Goal: Task Accomplishment & Management: Manage account settings

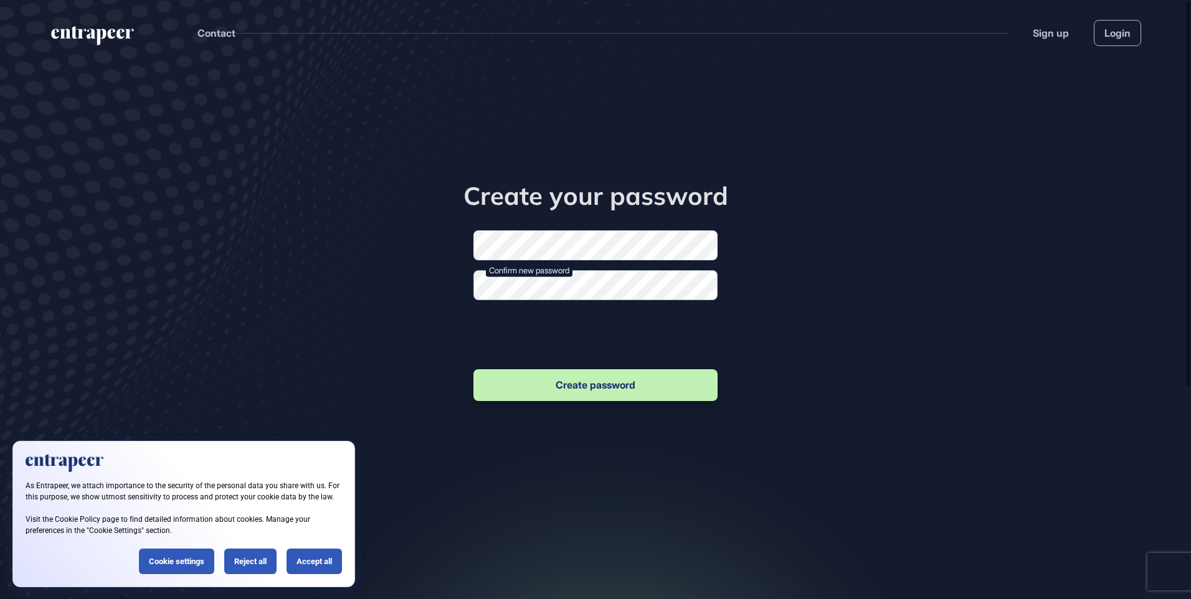
click at [544, 301] on form "New password Confirm new password Passwords should match. Create password" at bounding box center [595, 316] width 244 height 173
click at [582, 383] on button "Create password" at bounding box center [595, 385] width 244 height 32
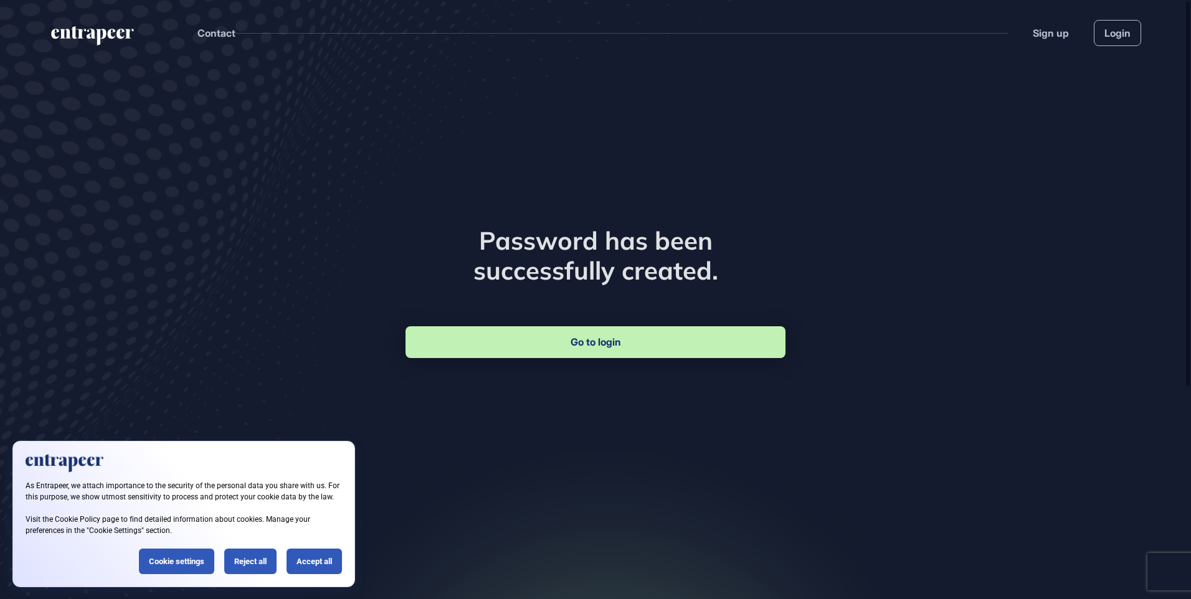
click at [603, 346] on link "Go to login" at bounding box center [595, 342] width 380 height 32
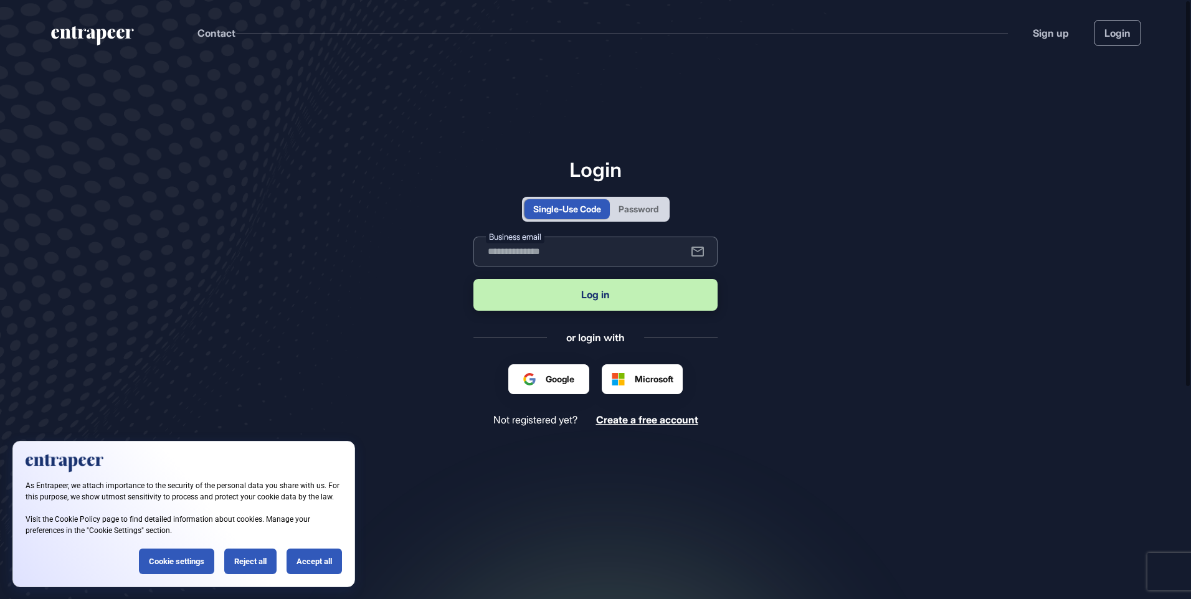
click at [586, 244] on input "text" at bounding box center [595, 252] width 244 height 30
type input "**********"
click at [590, 306] on button "Log in" at bounding box center [595, 295] width 244 height 32
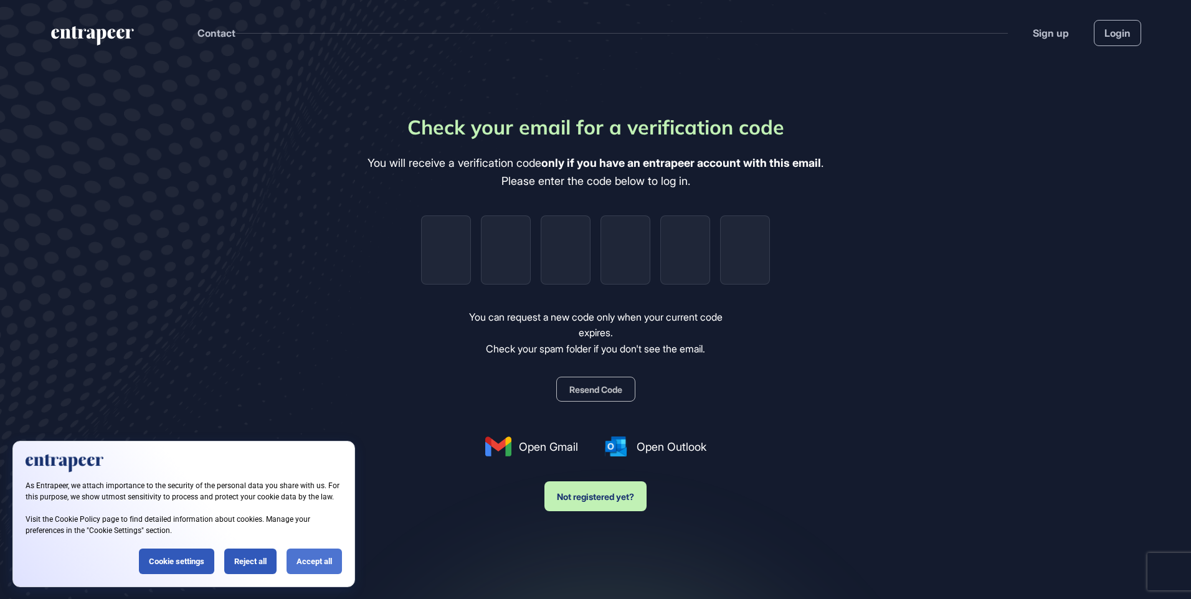
click at [329, 568] on div "Accept all" at bounding box center [313, 562] width 55 height 26
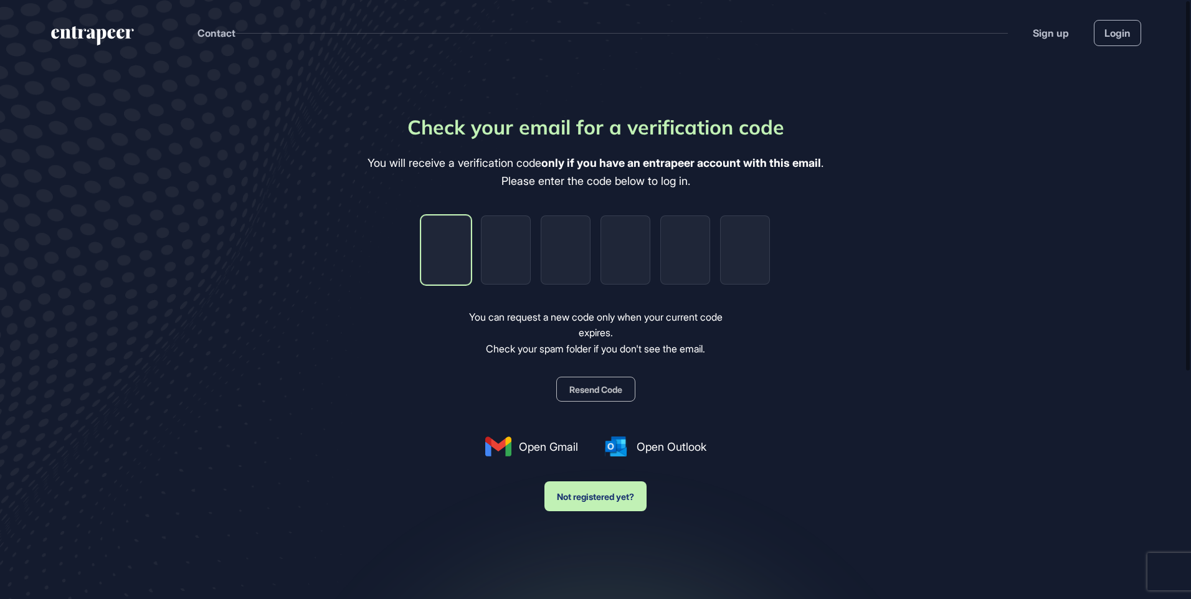
click at [456, 257] on input "tel" at bounding box center [446, 249] width 50 height 69
type input "*"
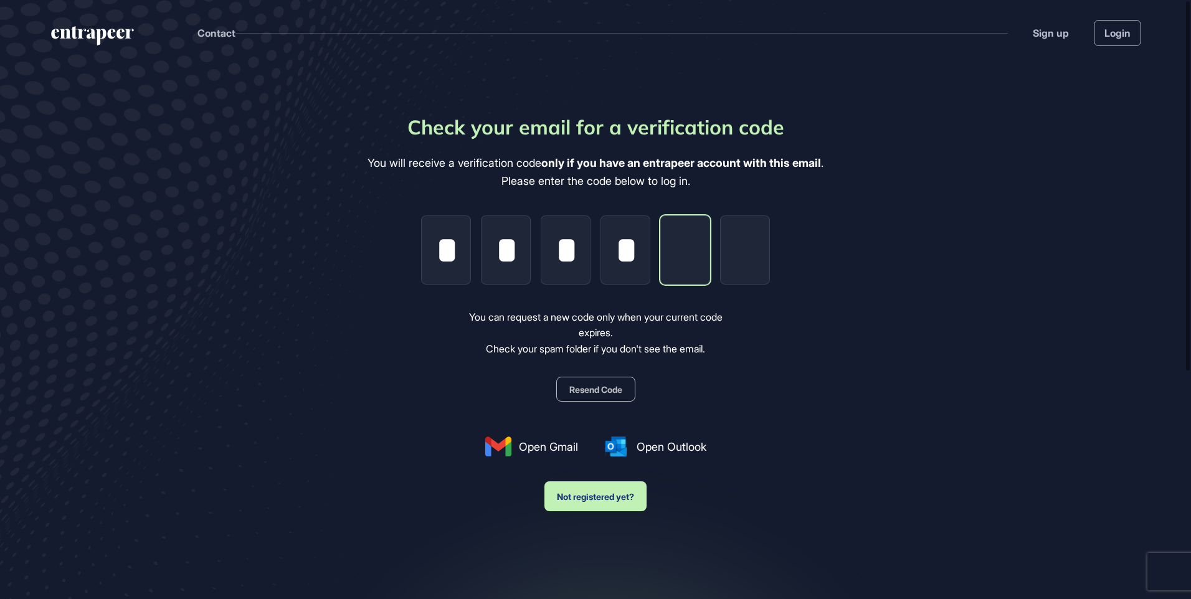
type input "*"
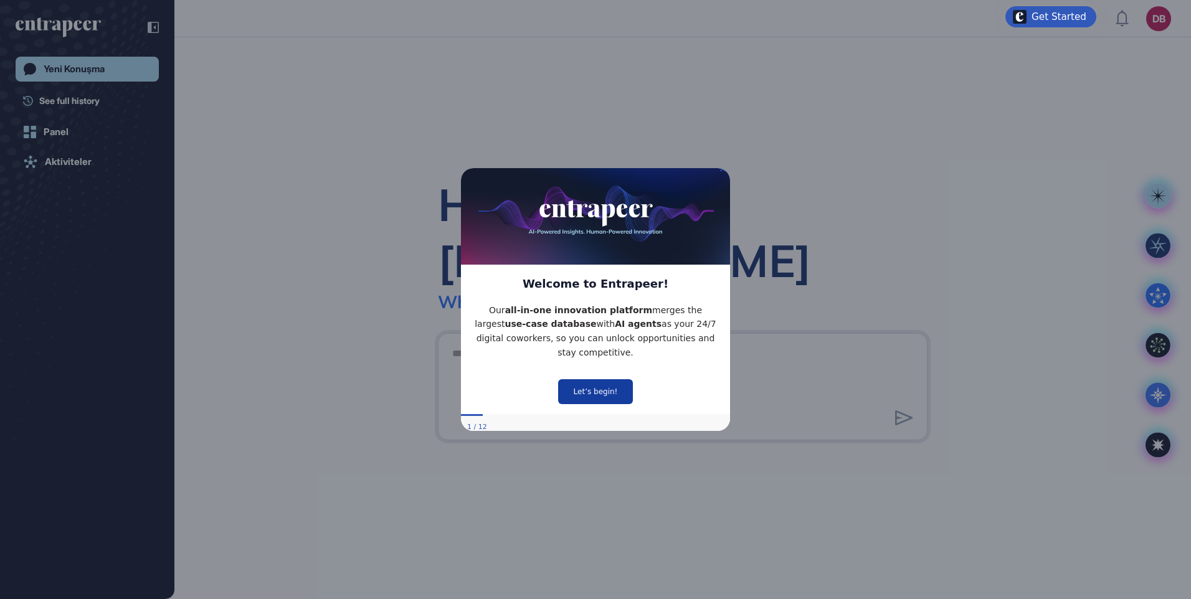
click at [599, 382] on button "Let’s begin!" at bounding box center [595, 391] width 75 height 25
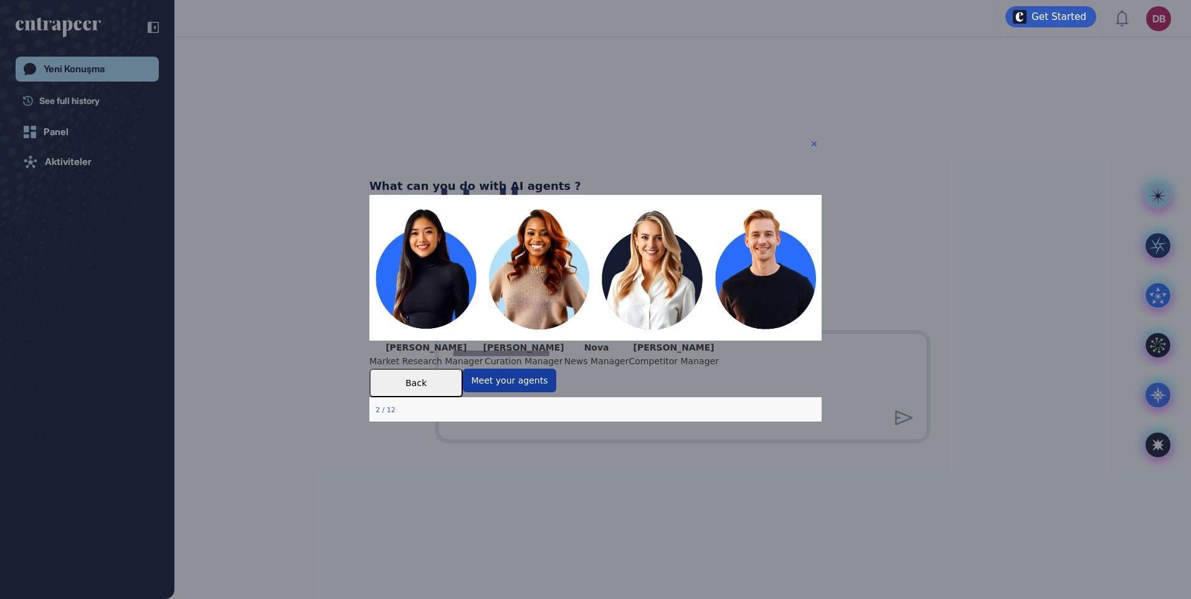
click at [556, 392] on button "Meet your agents" at bounding box center [509, 381] width 93 height 24
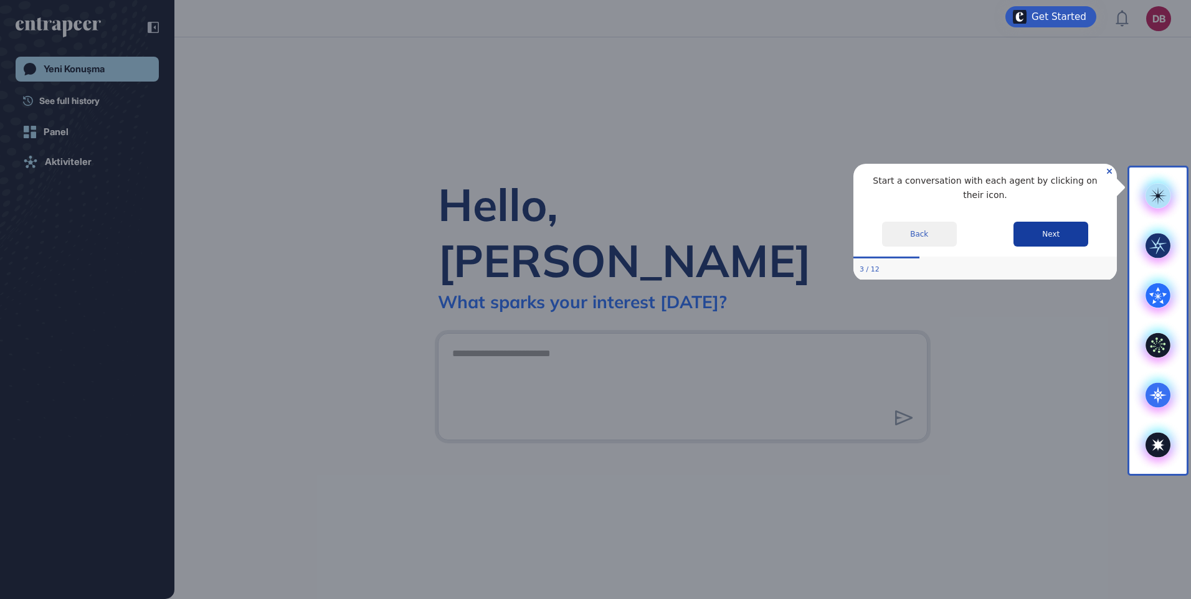
click at [1061, 222] on button "Next" at bounding box center [1050, 233] width 75 height 25
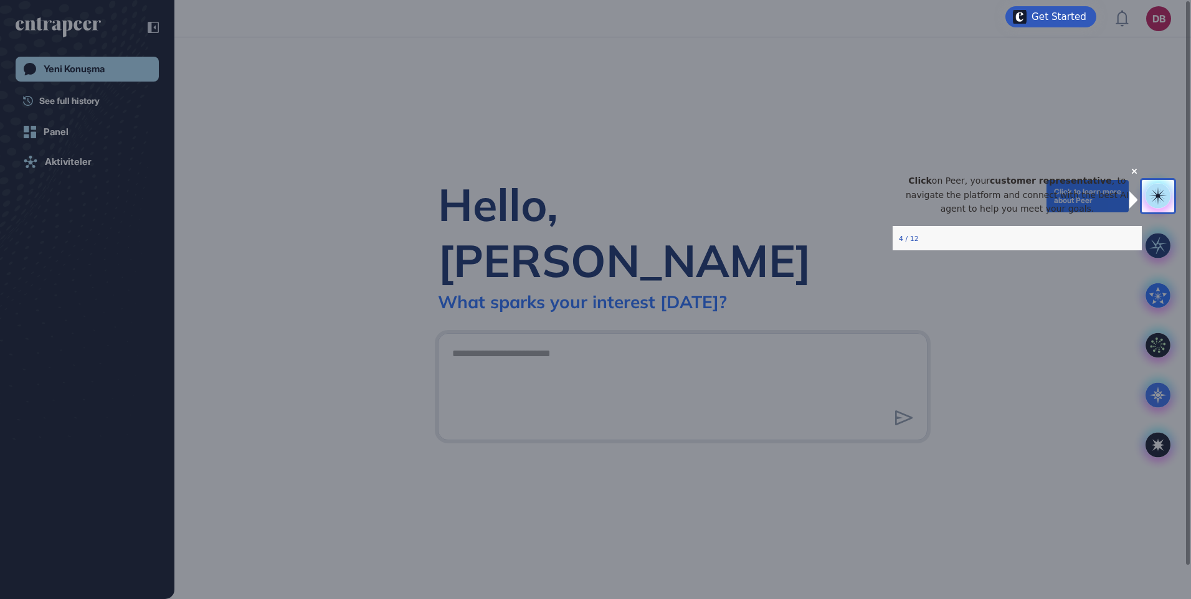
click at [1161, 201] on rect at bounding box center [1157, 196] width 25 height 25
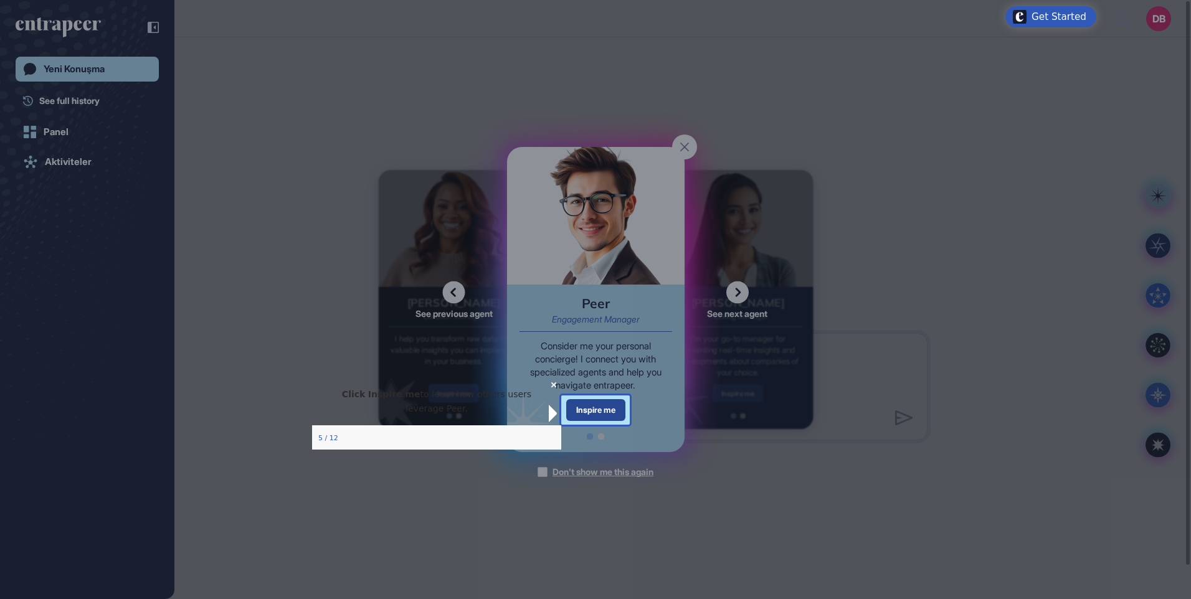
click at [591, 407] on div "Inspire me" at bounding box center [595, 410] width 59 height 22
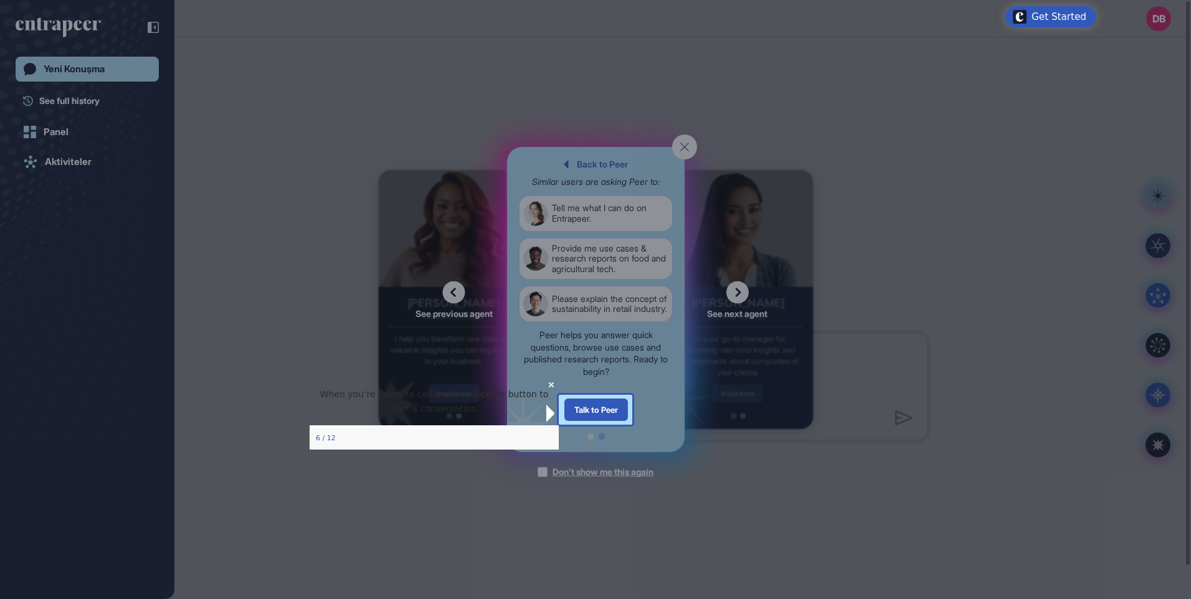
click at [591, 407] on div "Talk to Peer" at bounding box center [596, 410] width 64 height 22
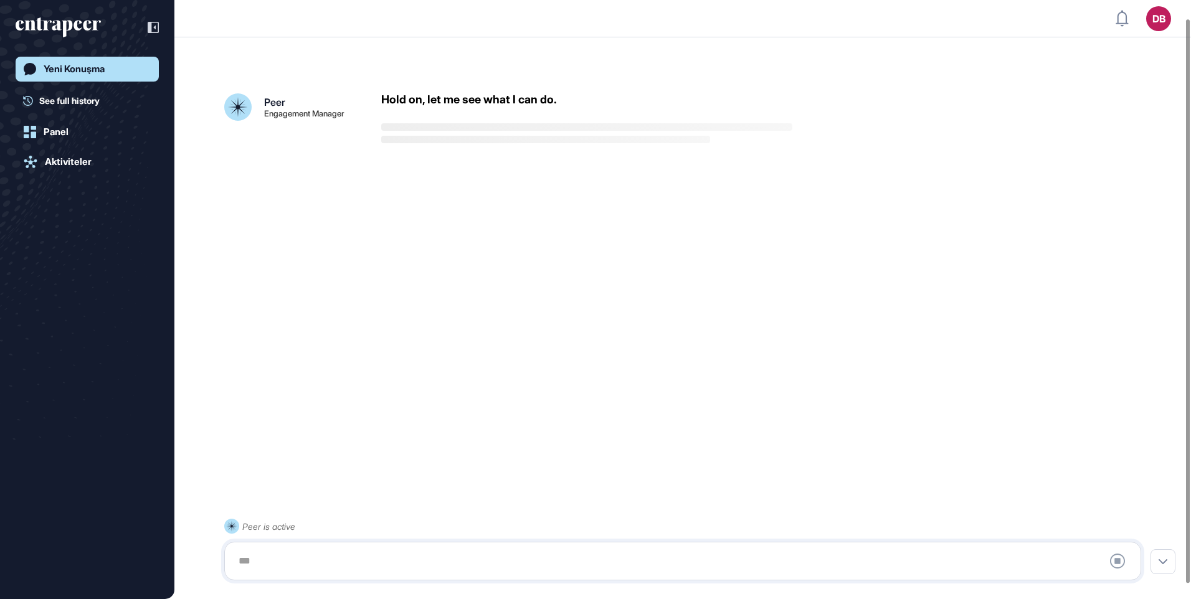
scroll to position [35, 0]
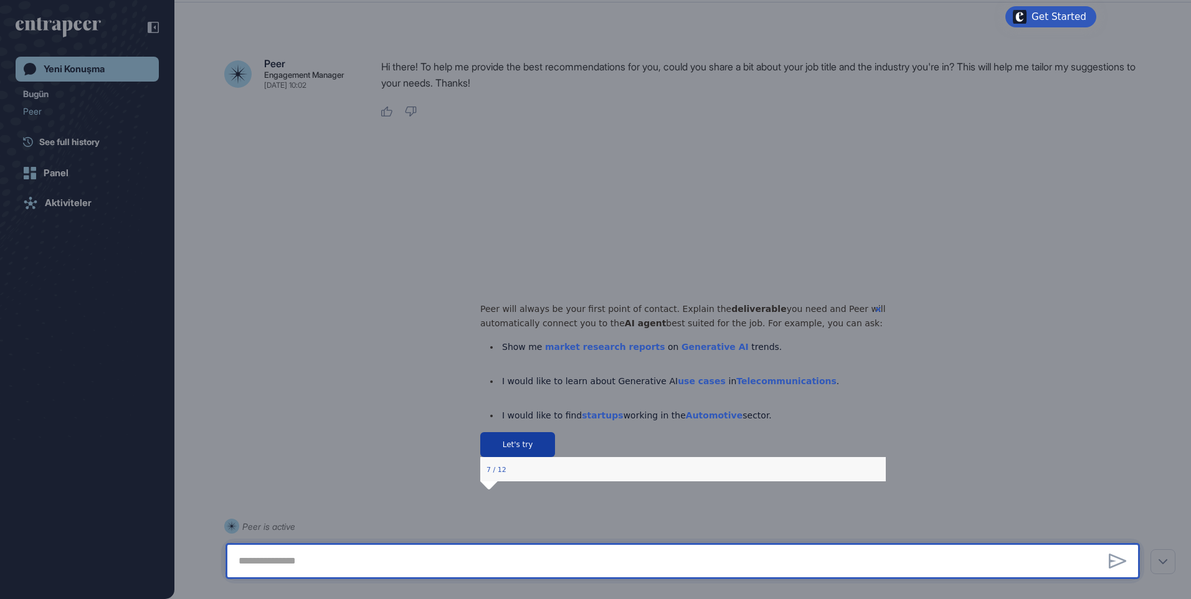
click at [554, 456] on button "Let's try" at bounding box center [517, 444] width 75 height 25
type textarea "**********"
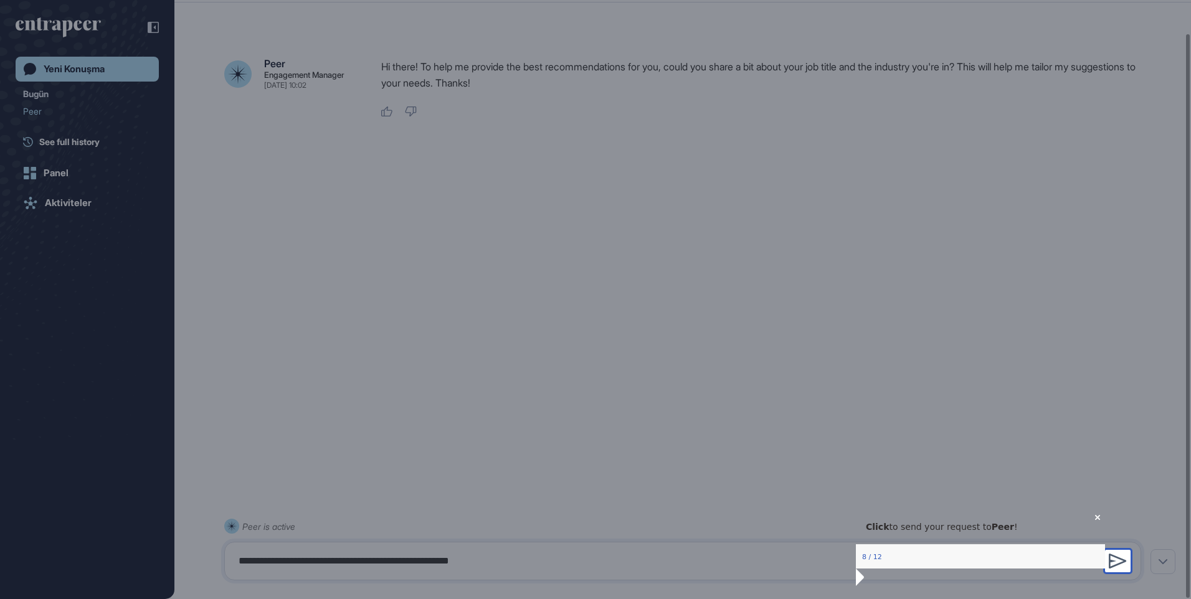
click at [1115, 559] on icon at bounding box center [1118, 561] width 18 height 15
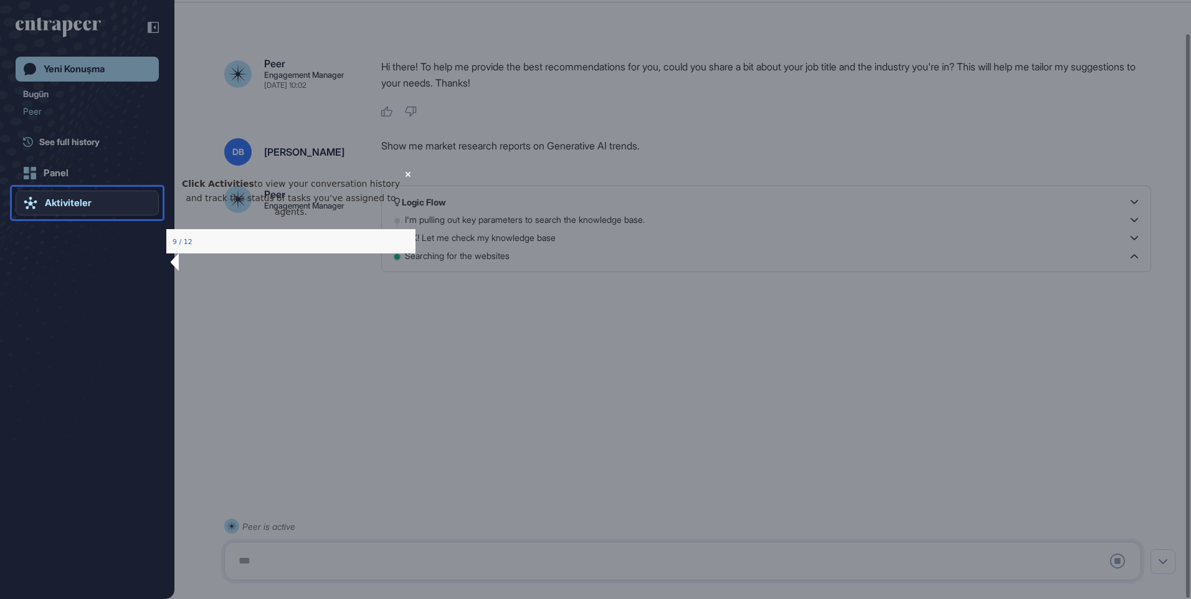
click at [102, 203] on link "Aktiviteler" at bounding box center [87, 203] width 143 height 25
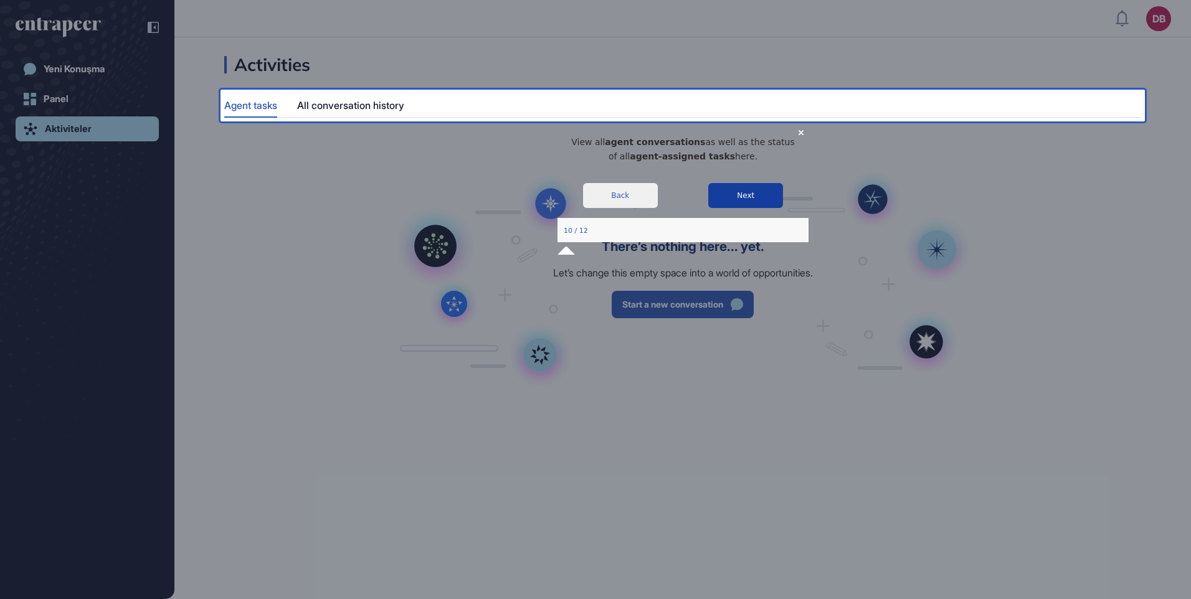
click at [743, 207] on button "Next" at bounding box center [744, 194] width 75 height 25
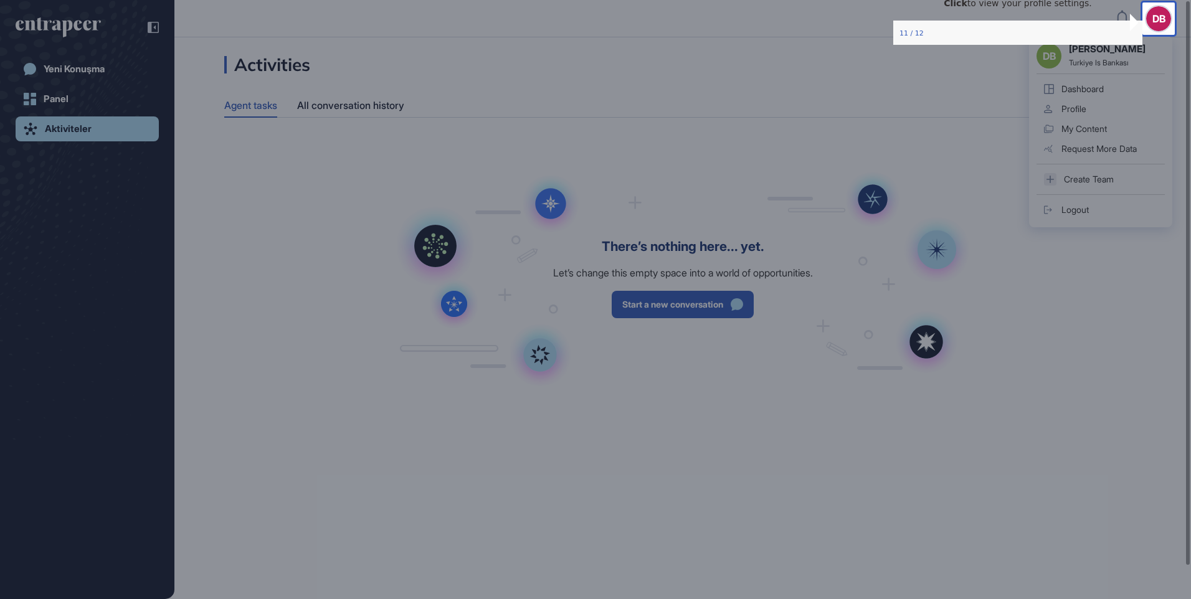
click at [1165, 36] on div "[PERSON_NAME] Turkiye Is Bankası Dashboard Profile My Content Request More Data…" at bounding box center [1100, 131] width 143 height 191
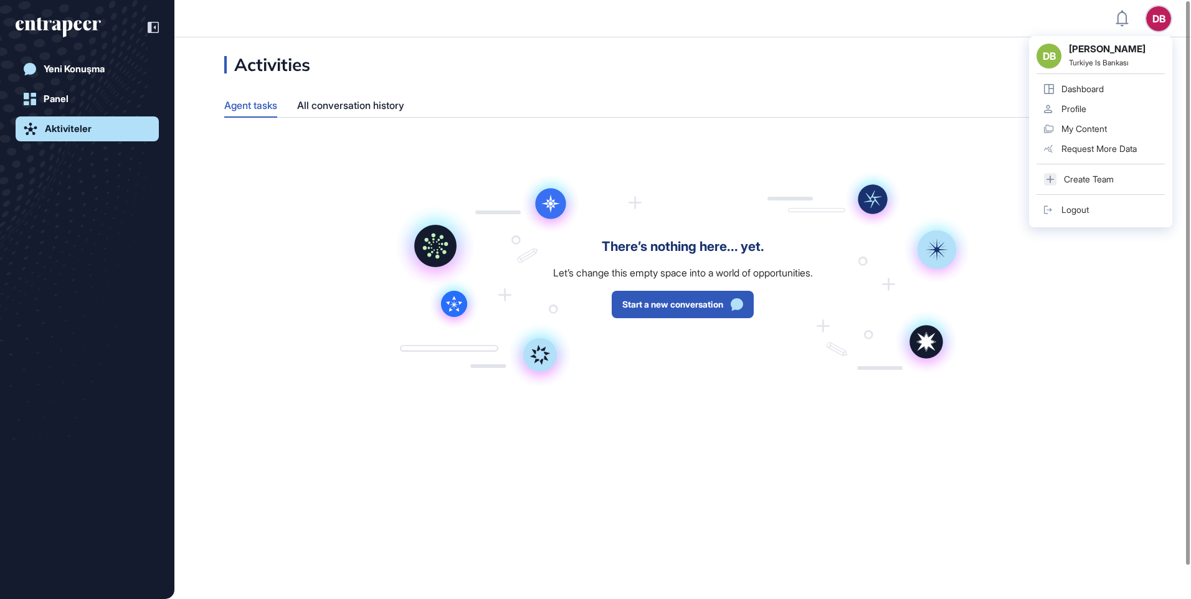
click at [1077, 111] on div "Profile" at bounding box center [1073, 109] width 25 height 10
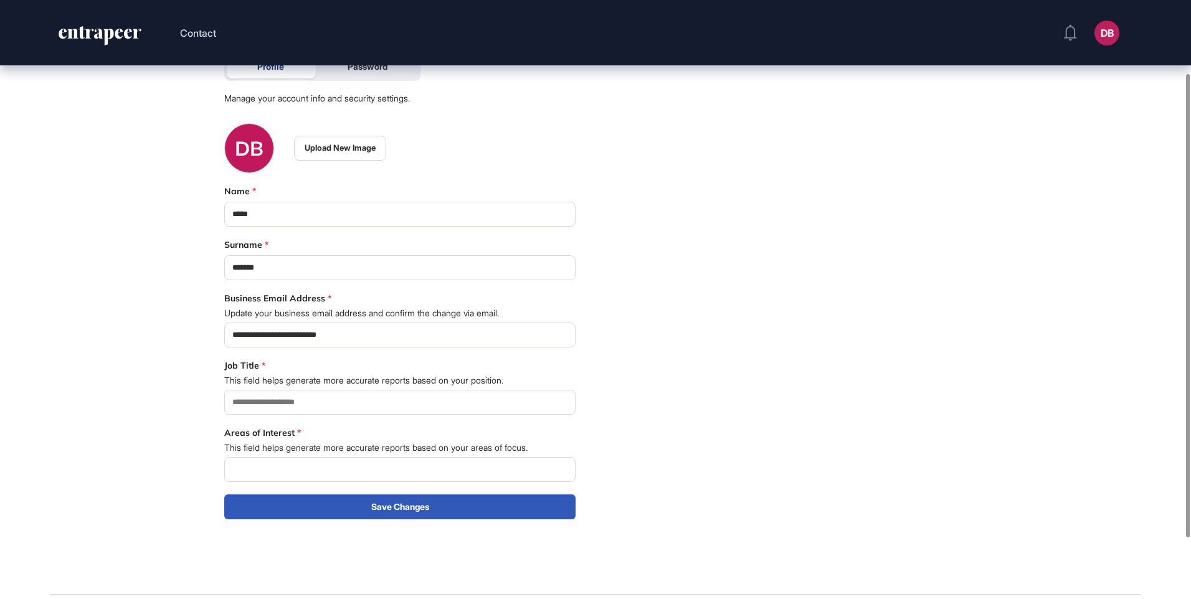
scroll to position [172, 0]
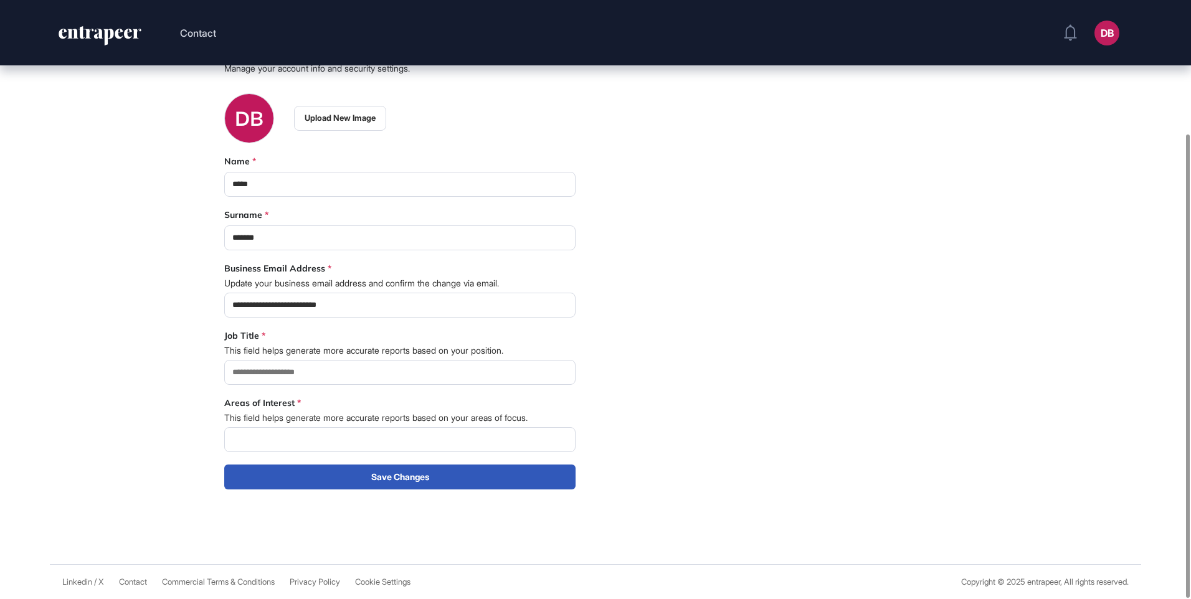
click at [321, 368] on input at bounding box center [399, 372] width 351 height 25
click at [311, 374] on input at bounding box center [399, 372] width 351 height 25
click at [257, 375] on input at bounding box center [399, 372] width 351 height 25
click at [343, 362] on input at bounding box center [399, 372] width 351 height 25
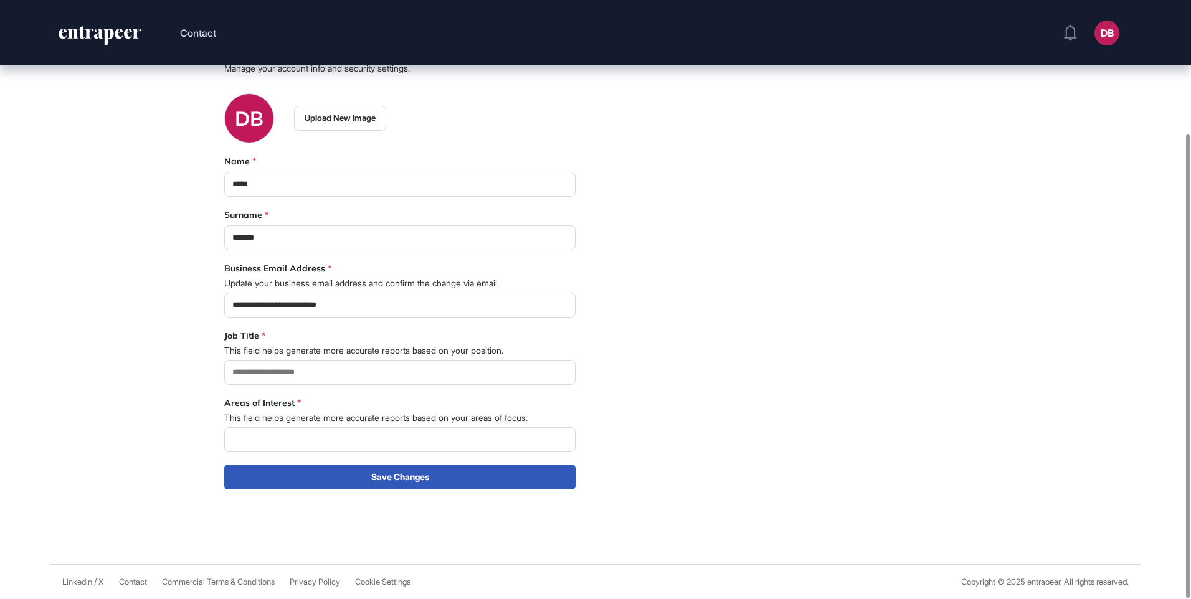
click at [317, 298] on input "**********" at bounding box center [399, 305] width 351 height 25
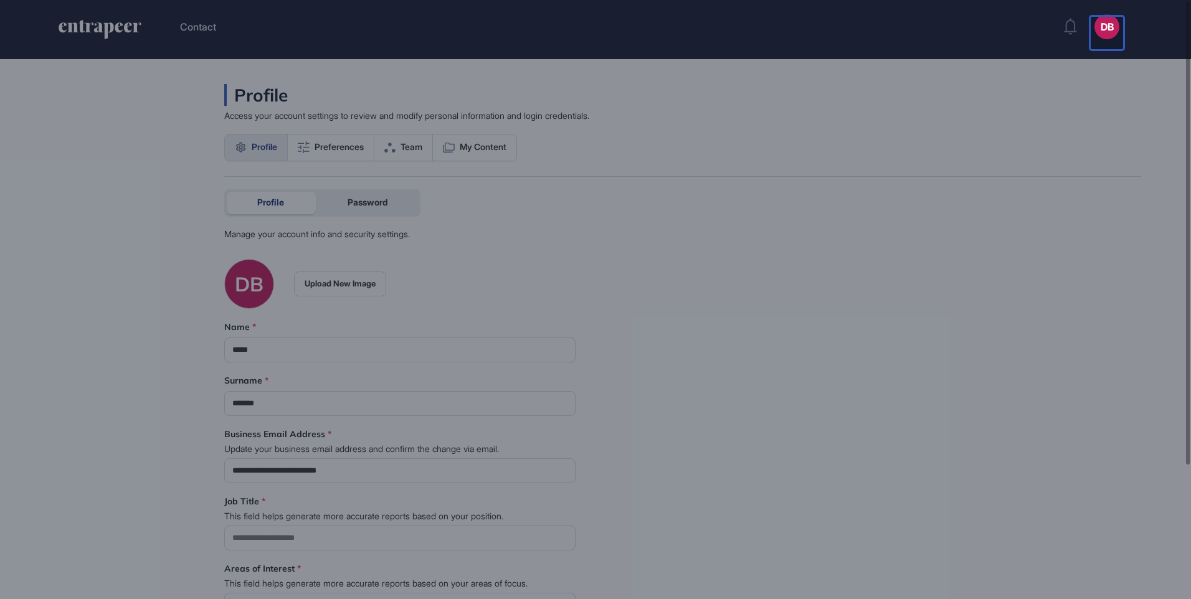
scroll to position [0, 0]
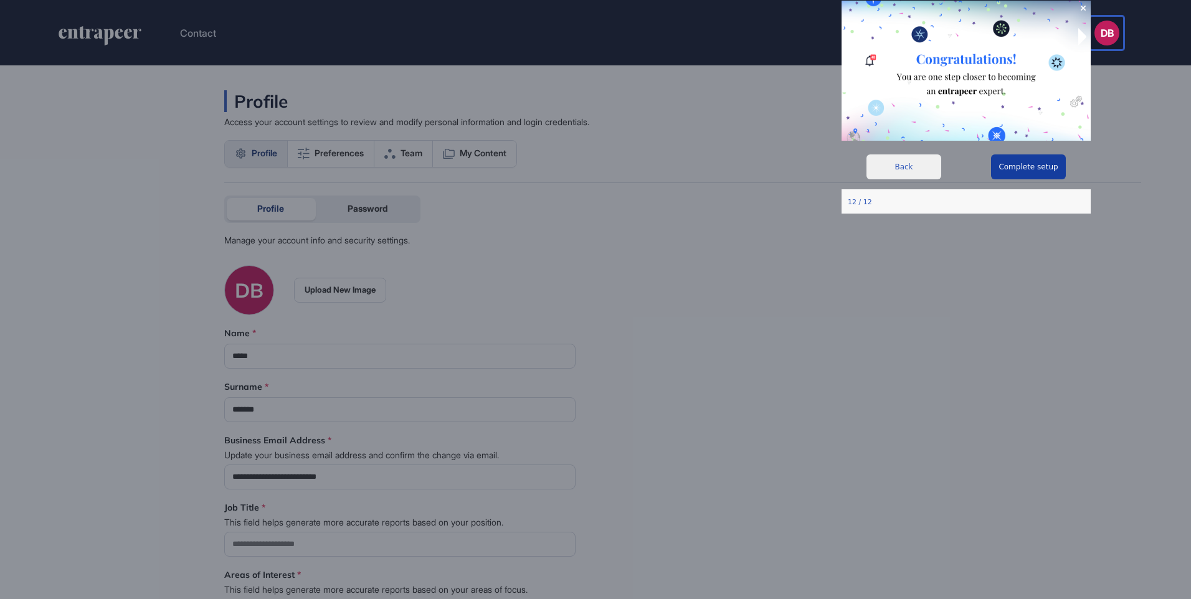
click at [1026, 165] on button "Complete setup" at bounding box center [1028, 166] width 75 height 25
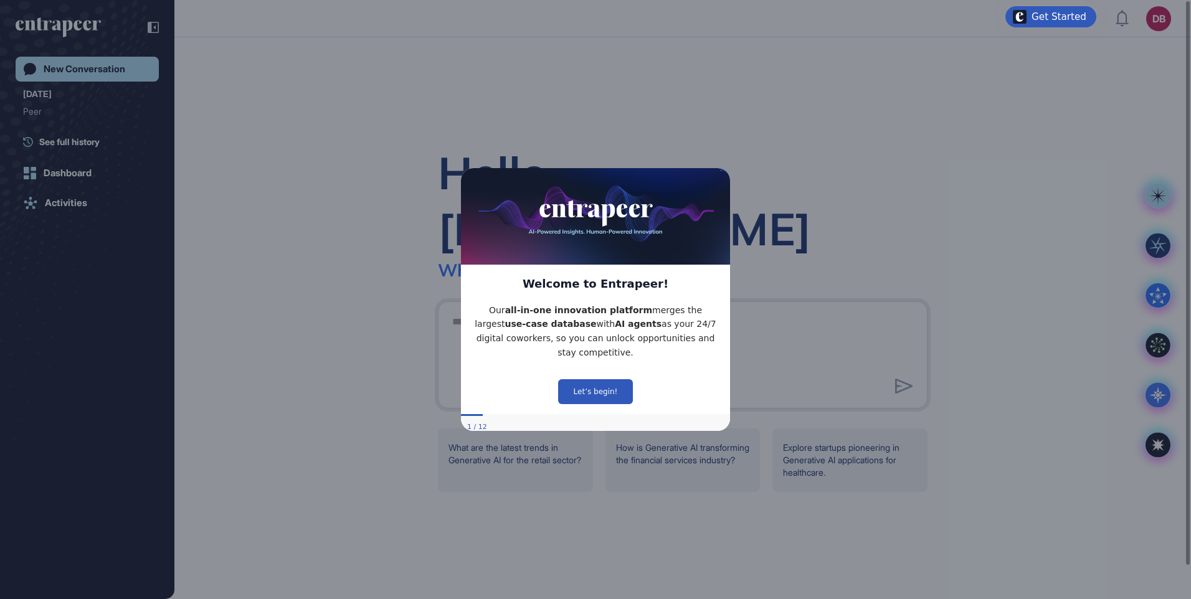
click at [723, 171] on icon "Close Preview" at bounding box center [722, 168] width 5 height 5
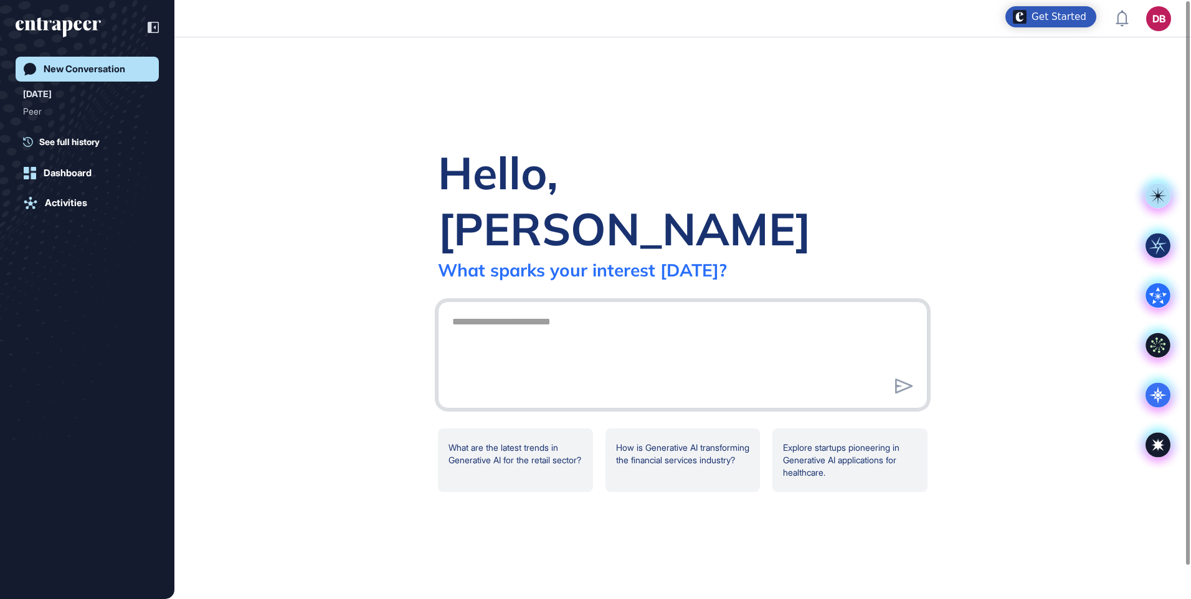
click at [542, 310] on textarea at bounding box center [683, 353] width 476 height 87
type textarea "**********"
click at [897, 379] on icon at bounding box center [904, 386] width 18 height 15
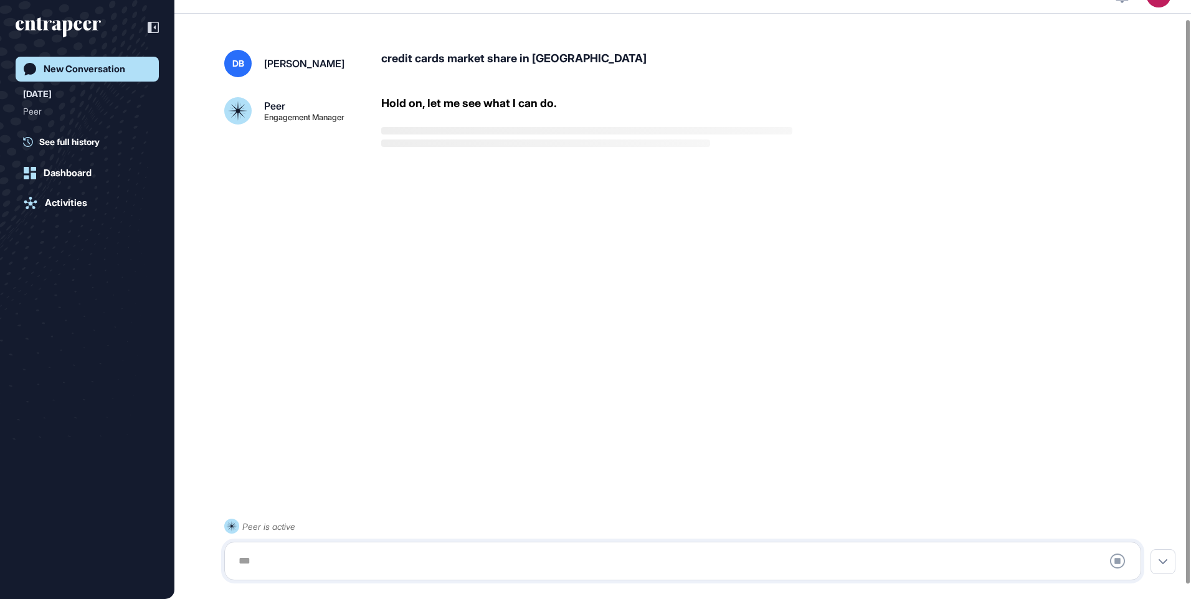
scroll to position [35, 0]
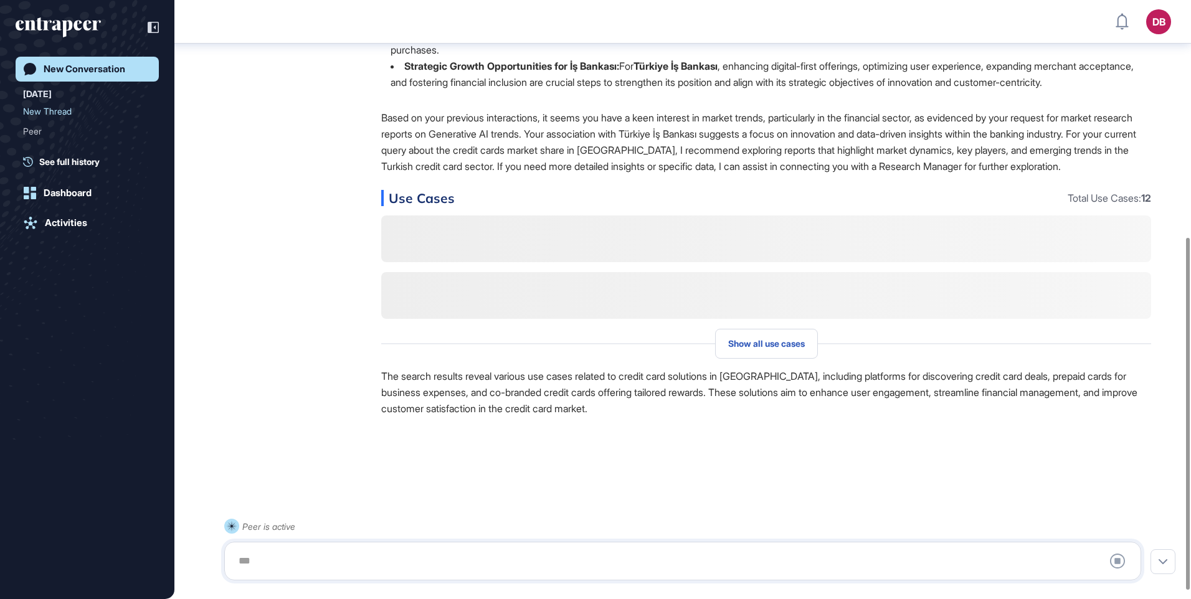
scroll to position [416, 0]
